Goal: Information Seeking & Learning: Learn about a topic

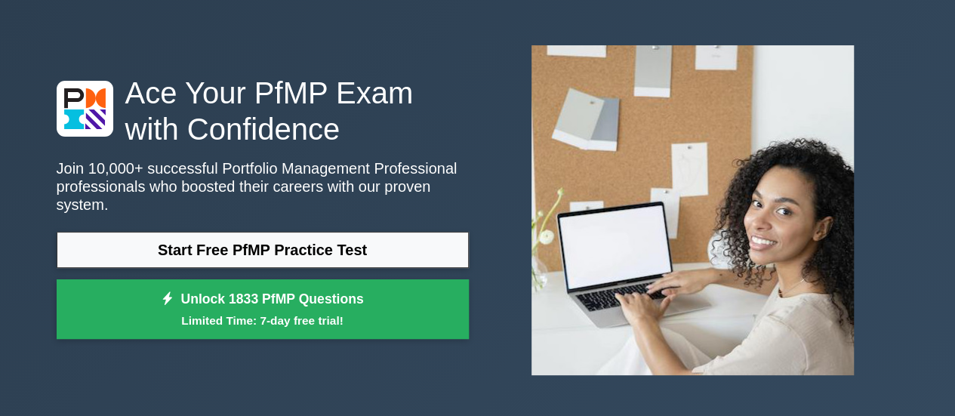
scroll to position [54, 0]
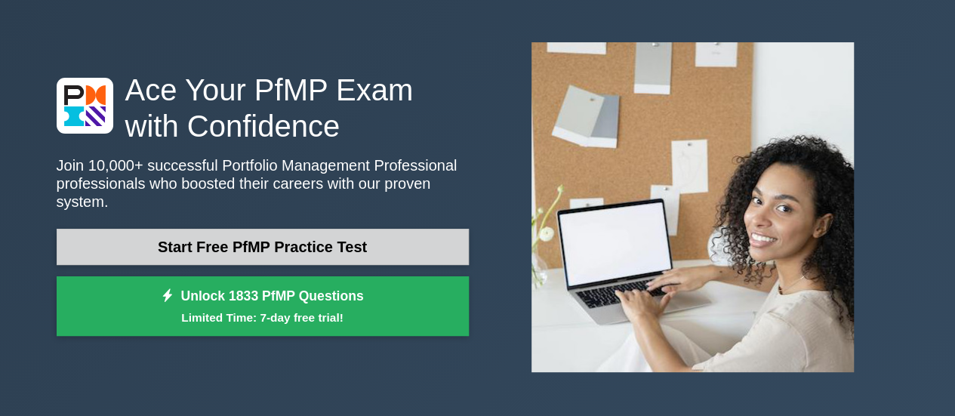
click at [150, 236] on link "Start Free PfMP Practice Test" at bounding box center [263, 247] width 412 height 36
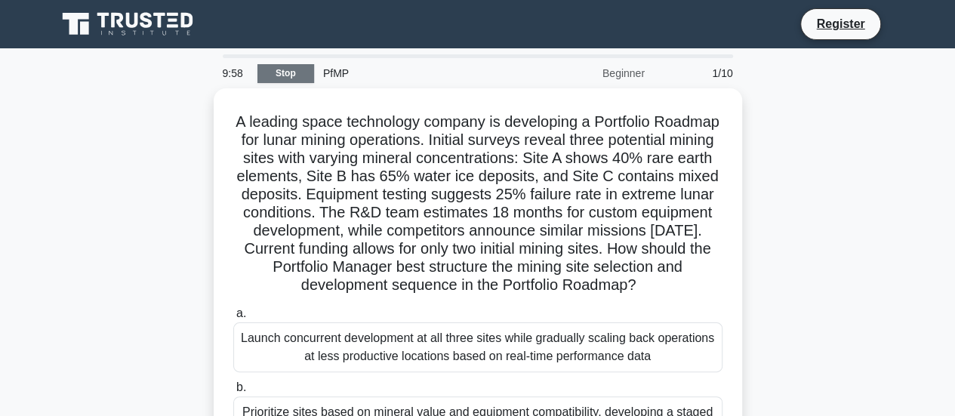
click at [288, 76] on link "Stop" at bounding box center [285, 73] width 57 height 19
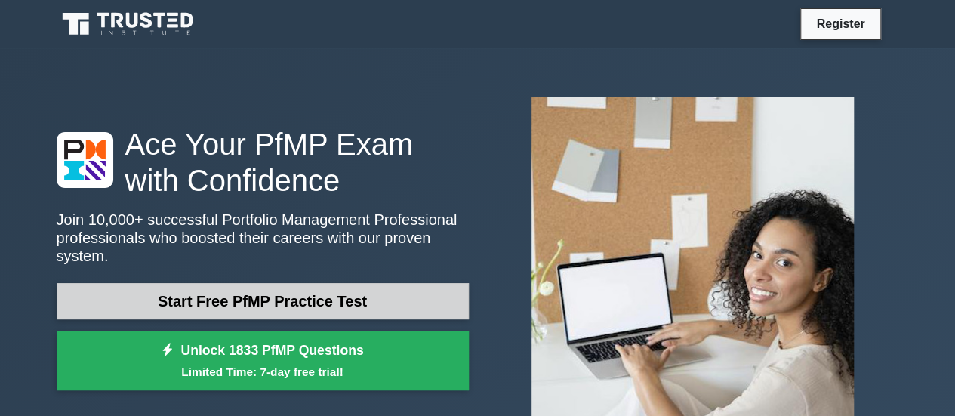
click at [233, 294] on link "Start Free PfMP Practice Test" at bounding box center [263, 301] width 412 height 36
